Goal: Obtain resource: Obtain resource

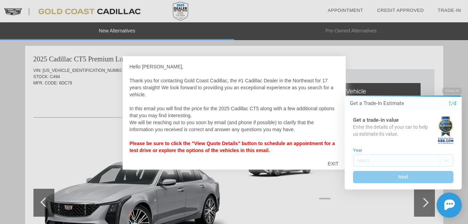
click at [338, 166] on div "Close Get a Trade-In Estimate 1/4 Get a trade-in value Enter the details of you…" at bounding box center [398, 152] width 125 height 130
click at [337, 164] on div "Close Get a Trade-In Estimate 1/4 Get a trade-in value Enter the details of you…" at bounding box center [398, 152] width 125 height 130
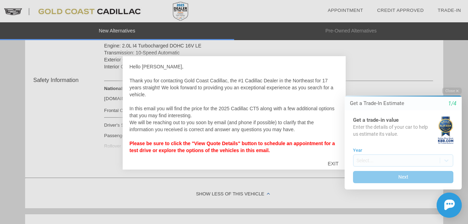
scroll to position [262, 0]
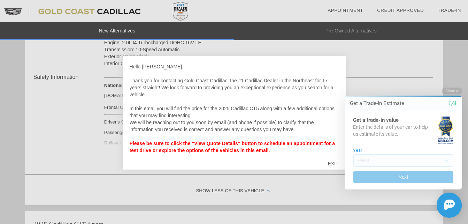
click at [336, 165] on div "Close Get a Trade-In Estimate 1/4 Get a trade-in value Enter the details of you…" at bounding box center [398, 152] width 125 height 130
click at [337, 163] on div "Close Get a Trade-In Estimate 1/4 Get a trade-in value Enter the details of you…" at bounding box center [398, 152] width 125 height 130
click at [337, 170] on div "Close Get a Trade-In Estimate 1/4 Get a trade-in value Enter the details of you…" at bounding box center [398, 152] width 125 height 130
click at [338, 162] on div "Close Get a Trade-In Estimate 1/4 Get a trade-in value Enter the details of you…" at bounding box center [398, 152] width 125 height 130
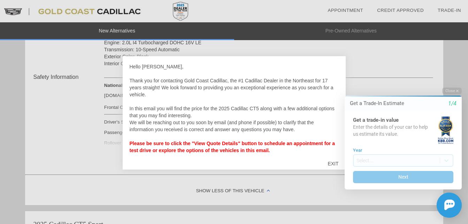
click at [342, 158] on div "Close Get a Trade-In Estimate 1/4 Get a trade-in value Enter the details of you…" at bounding box center [398, 152] width 125 height 130
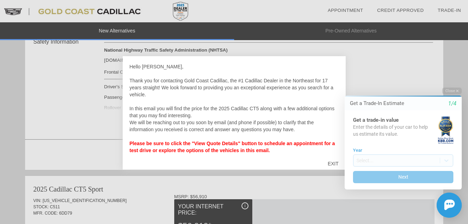
scroll to position [301, 0]
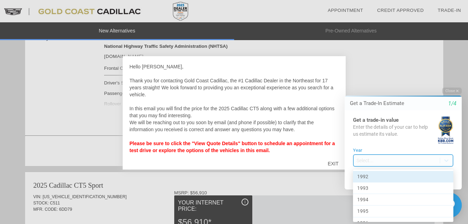
click at [345, 162] on div "Get a trade-in value Enter the details of your car to help us estimate its valu…" at bounding box center [403, 149] width 117 height 79
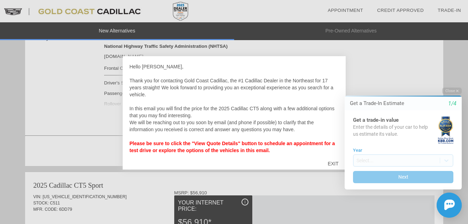
click at [337, 160] on div "Close Get a Trade-In Estimate 1/4 Get a trade-in value Enter the details of you…" at bounding box center [398, 152] width 125 height 130
click at [331, 81] on html "Welcome! Get a Trade-In Estimate 1/4 Get a trade-in value Enter the details of …" at bounding box center [399, 81] width 138 height 0
click at [330, 173] on div "EXIT" at bounding box center [332, 163] width 25 height 21
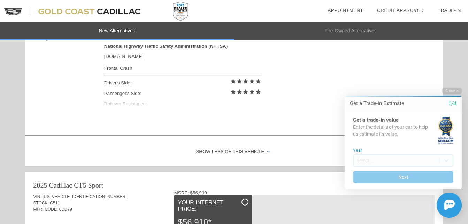
click at [337, 167] on div "Close Get a Trade-In Estimate 1/4 Get a trade-in value Enter the details of you…" at bounding box center [398, 152] width 125 height 130
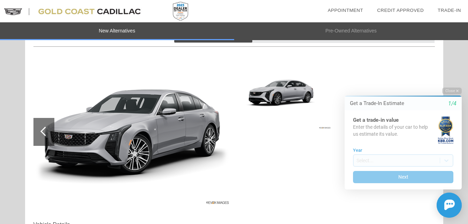
scroll to position [70, 0]
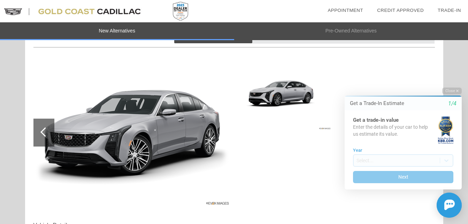
click at [48, 129] on div at bounding box center [43, 132] width 21 height 28
click at [45, 136] on div at bounding box center [44, 131] width 9 height 9
click at [49, 136] on div at bounding box center [43, 132] width 21 height 28
click at [55, 128] on img at bounding box center [132, 133] width 198 height 148
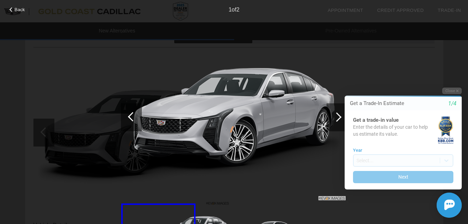
click at [337, 121] on div "Close Get a Trade-In Estimate 1/4 Get a trade-in value Enter the details of you…" at bounding box center [398, 152] width 125 height 130
click at [343, 117] on div "Close Get a Trade-In Estimate 1/4 Get a trade-in value Enter the details of you…" at bounding box center [398, 152] width 125 height 130
click at [337, 119] on div "Close Get a Trade-In Estimate 1/4 Get a trade-in value Enter the details of you…" at bounding box center [398, 152] width 125 height 130
click at [338, 117] on div "Close Get a Trade-In Estimate 1/4 Get a trade-in value Enter the details of you…" at bounding box center [398, 152] width 125 height 130
click at [336, 118] on div "Close Get a Trade-In Estimate 1/4 Get a trade-in value Enter the details of you…" at bounding box center [398, 152] width 125 height 130
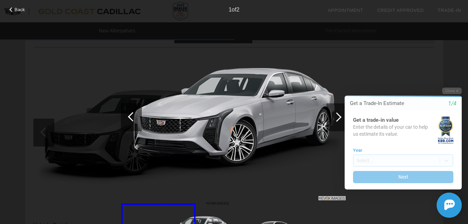
click at [338, 115] on div "Close Get a Trade-In Estimate 1/4 Get a trade-in value Enter the details of you…" at bounding box center [398, 152] width 125 height 130
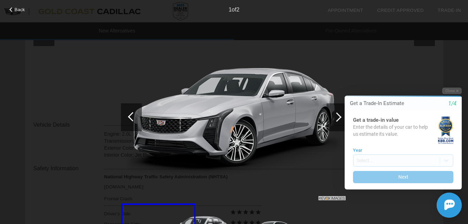
scroll to position [606, 0]
click at [342, 114] on div "Close Get a Trade-In Estimate 1/4 Get a trade-in value Enter the details of you…" at bounding box center [398, 152] width 125 height 130
click at [132, 123] on div at bounding box center [131, 117] width 21 height 28
click at [134, 110] on div at bounding box center [131, 117] width 21 height 28
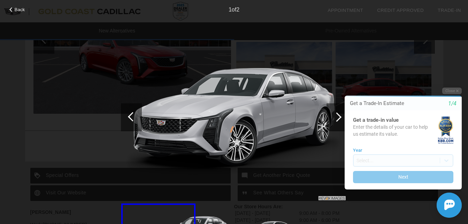
scroll to position [1073, 0]
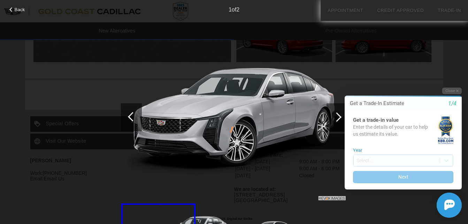
click at [215, 128] on img at bounding box center [234, 117] width 226 height 170
click at [216, 129] on img at bounding box center [234, 117] width 226 height 170
click at [239, 11] on span "2" at bounding box center [237, 10] width 3 height 6
